Goal: Transaction & Acquisition: Subscribe to service/newsletter

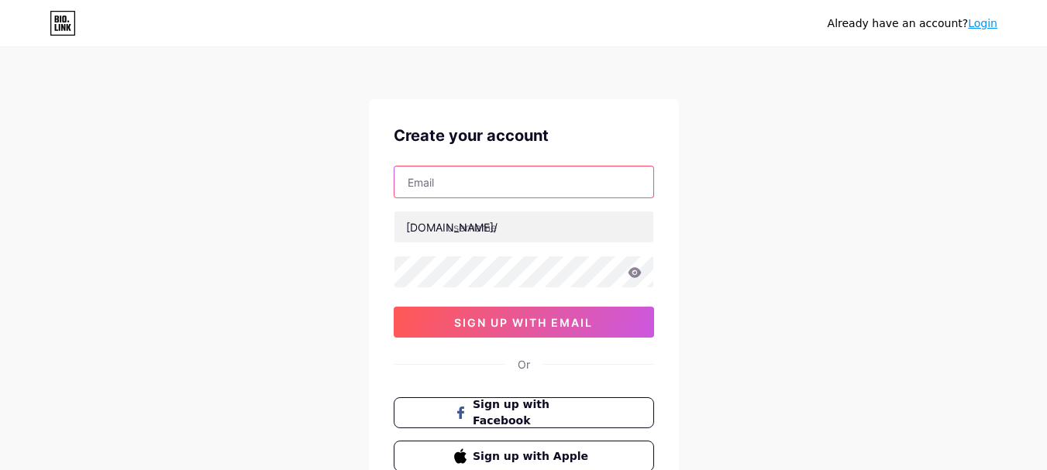
click at [451, 184] on input "text" at bounding box center [523, 182] width 259 height 31
paste input "[EMAIL_ADDRESS][DOMAIN_NAME] Wi@2025Tr#Bc"
drag, startPoint x: 562, startPoint y: 180, endPoint x: 879, endPoint y: 205, distance: 317.9
click at [889, 194] on div "Already have an account? Login Create your account [EMAIL_ADDRESS][DOMAIN_NAME]…" at bounding box center [523, 296] width 1047 height 593
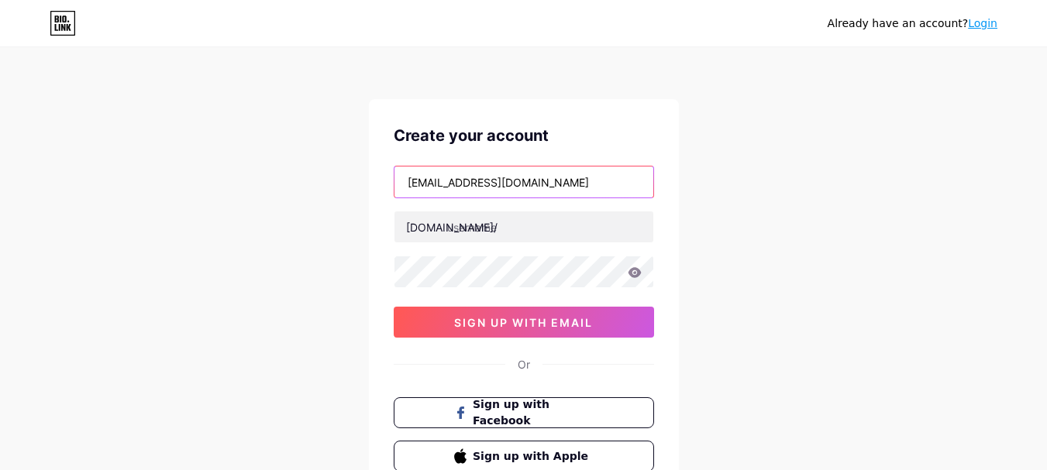
scroll to position [0, 0]
type input "[EMAIL_ADDRESS][DOMAIN_NAME]"
drag, startPoint x: 505, startPoint y: 181, endPoint x: 401, endPoint y: 174, distance: 104.8
click at [401, 174] on input "[EMAIL_ADDRESS][DOMAIN_NAME]" at bounding box center [523, 182] width 259 height 31
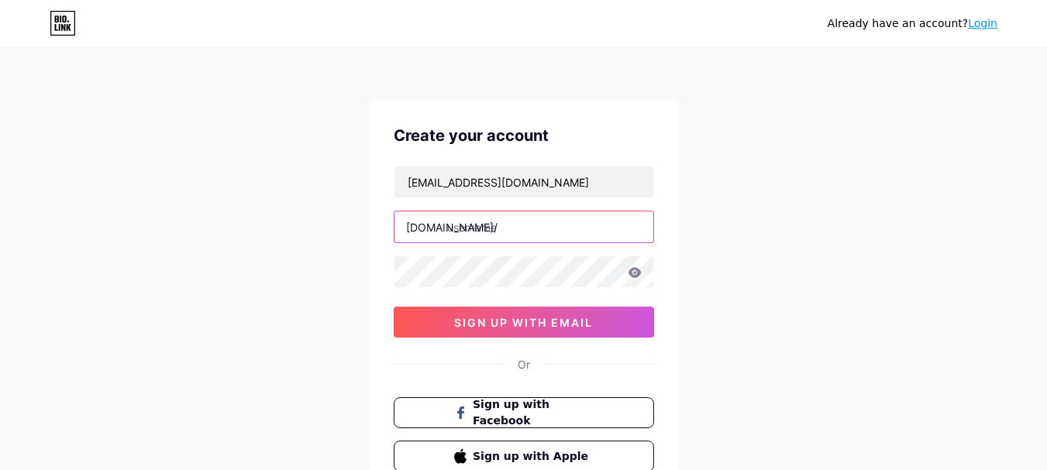
click at [512, 230] on input "text" at bounding box center [523, 227] width 259 height 31
paste input "williamtrowelltrailbc"
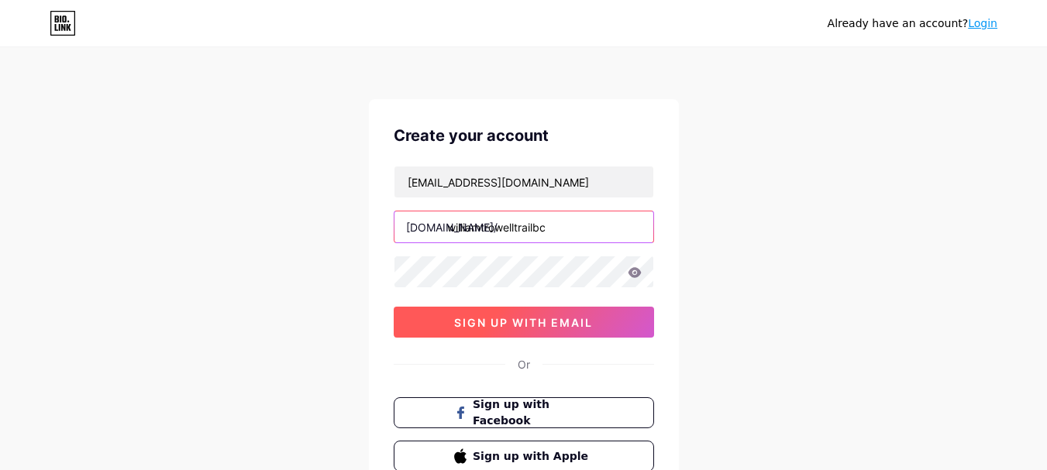
type input "williamtrowelltrailbc"
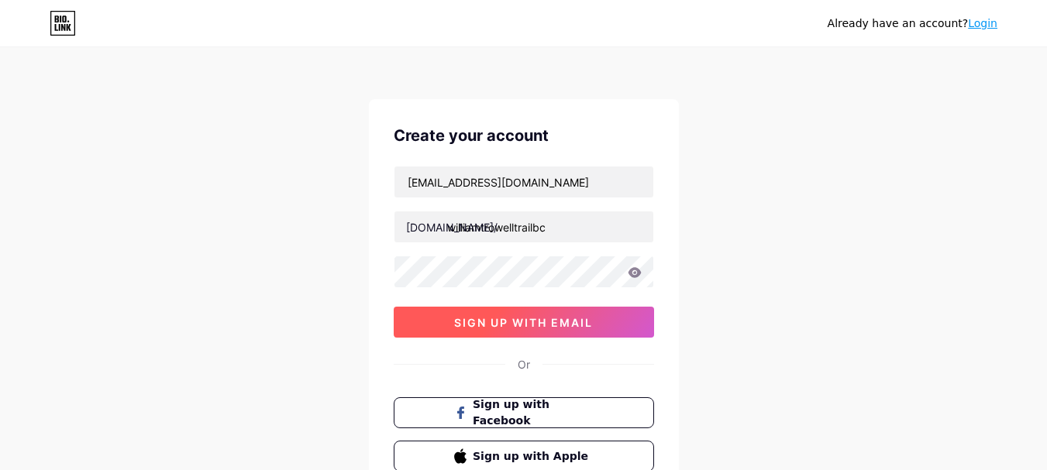
click at [525, 322] on span "sign up with email" at bounding box center [523, 322] width 139 height 13
